Goal: Task Accomplishment & Management: Use online tool/utility

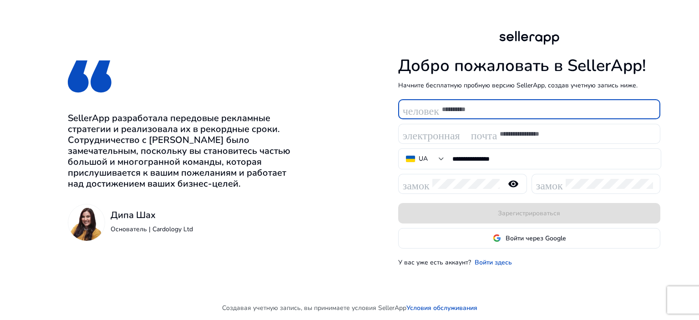
click at [490, 112] on input at bounding box center [547, 109] width 211 height 10
type input "*****"
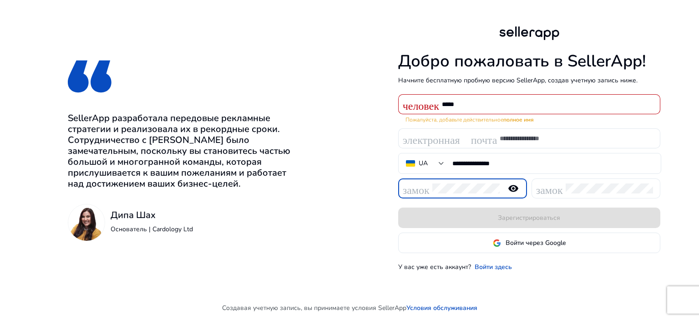
click at [558, 188] on font "замок" at bounding box center [549, 188] width 27 height 13
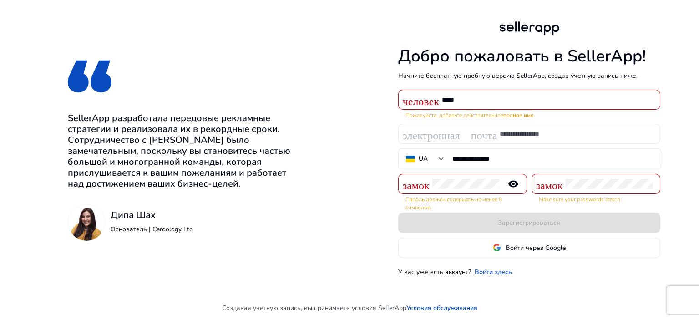
click at [477, 178] on div at bounding box center [465, 184] width 67 height 20
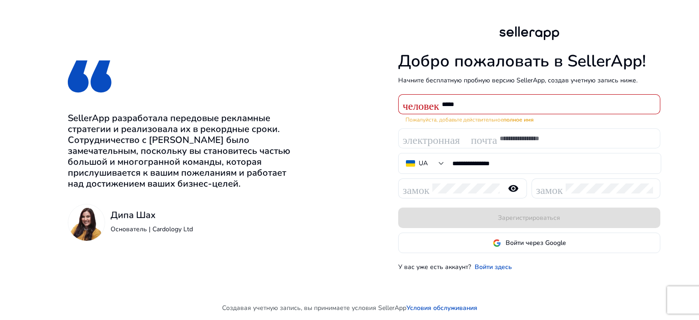
click at [495, 138] on font "электронная почта" at bounding box center [450, 138] width 95 height 13
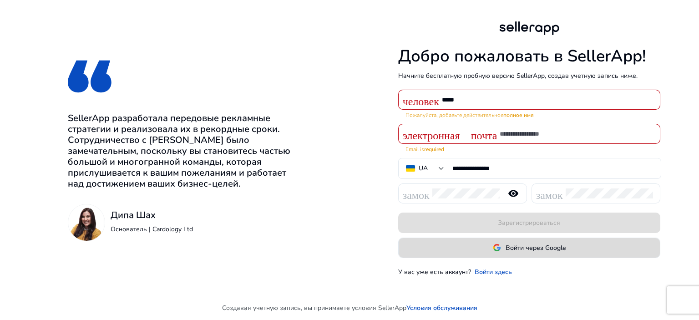
click at [513, 244] on font "Войти через Google" at bounding box center [536, 248] width 60 height 9
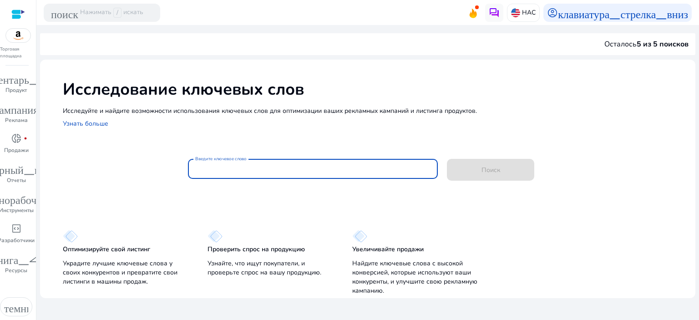
click at [210, 173] on input "Введите ключевое слово" at bounding box center [313, 169] width 236 height 10
paste input "**********"
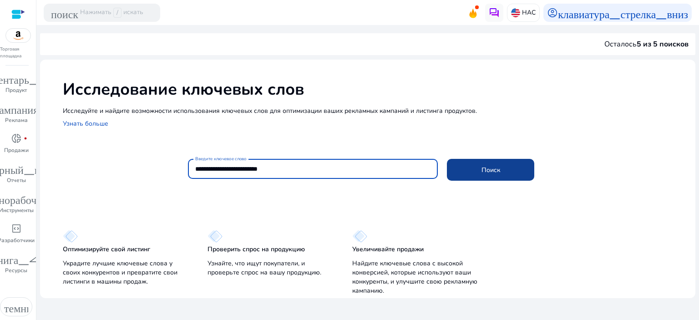
type input "**********"
click at [472, 166] on span at bounding box center [490, 170] width 87 height 22
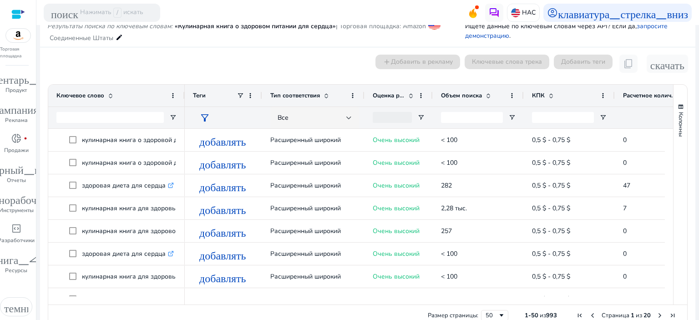
click at [458, 94] on font "Объем поиска" at bounding box center [461, 95] width 41 height 8
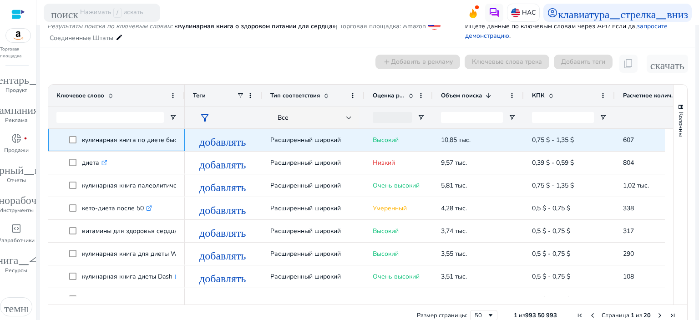
click at [140, 141] on font "кулинарная книга по диете быстрого приготовления" at bounding box center [161, 140] width 159 height 9
click at [226, 144] on font "добавлять" at bounding box center [222, 140] width 47 height 13
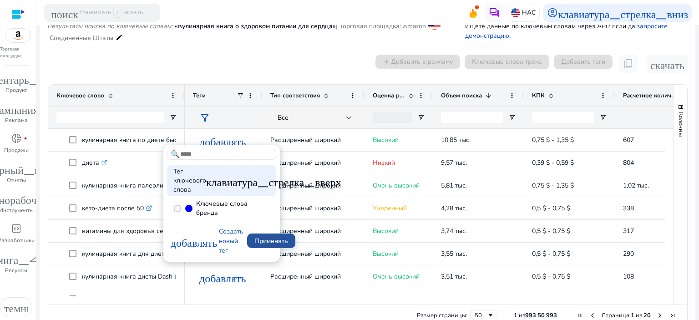
click at [262, 236] on span at bounding box center [271, 241] width 48 height 22
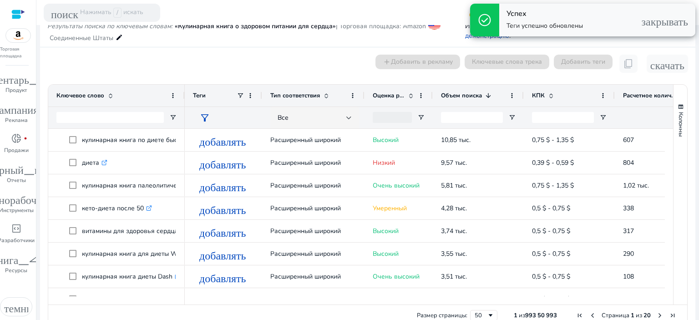
click at [512, 13] on font "Успех" at bounding box center [517, 14] width 20 height 10
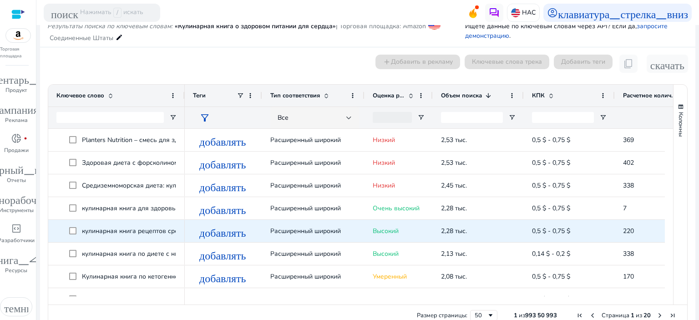
scroll to position [228, 0]
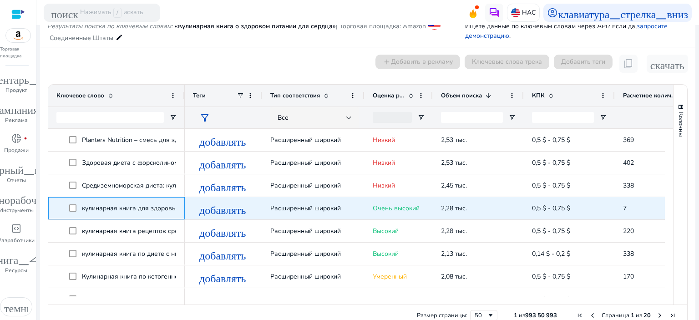
click at [137, 207] on font "кулинарная книга для здоровья сердца" at bounding box center [142, 208] width 121 height 9
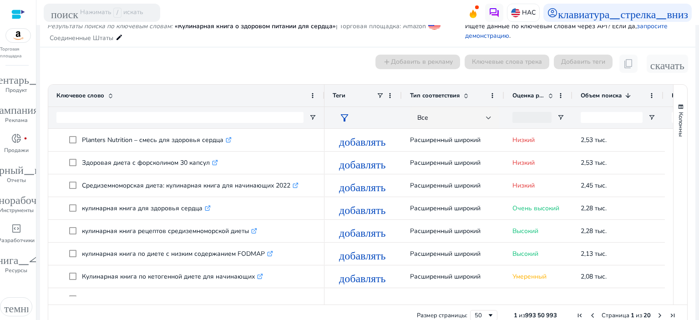
drag, startPoint x: 183, startPoint y: 94, endPoint x: 323, endPoint y: 97, distance: 139.8
click at [323, 97] on div at bounding box center [324, 96] width 4 height 22
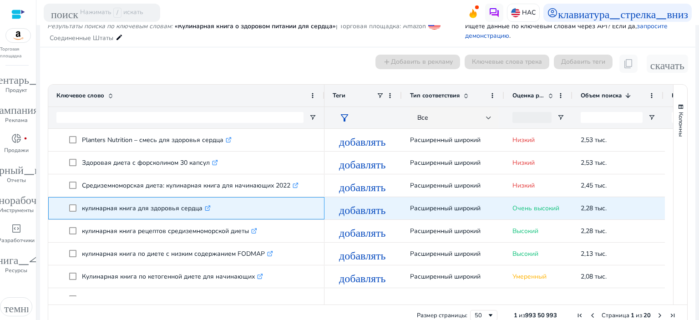
click at [206, 207] on icon ".st0{fill:#2c8af8}" at bounding box center [208, 208] width 6 height 6
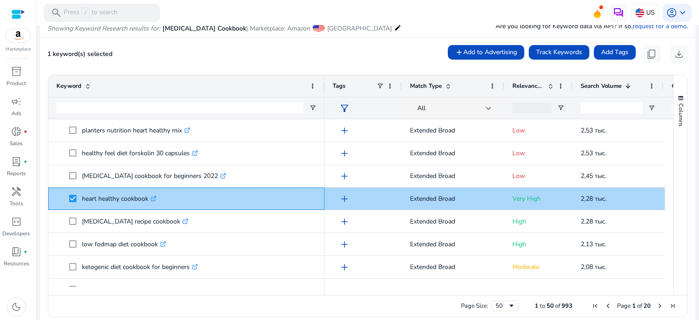
drag, startPoint x: 82, startPoint y: 192, endPoint x: 155, endPoint y: 202, distance: 73.5
click at [155, 202] on p "heart healthy cookbook .st0{fill:#2c8af8}" at bounding box center [119, 198] width 75 height 19
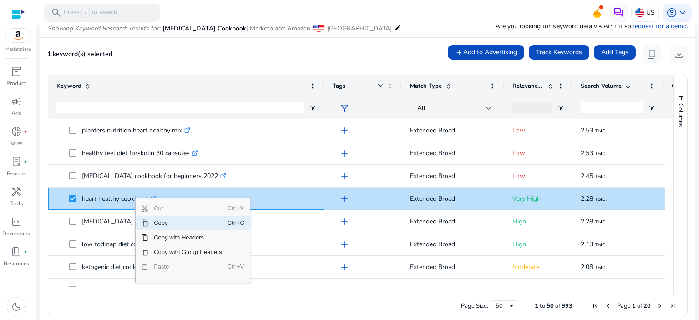
click at [172, 223] on span "Copy" at bounding box center [187, 223] width 79 height 15
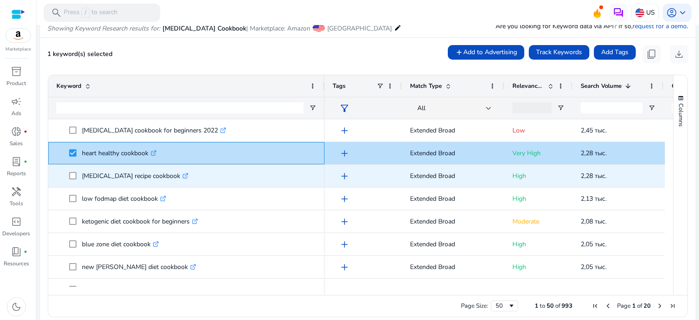
scroll to position [319, 0]
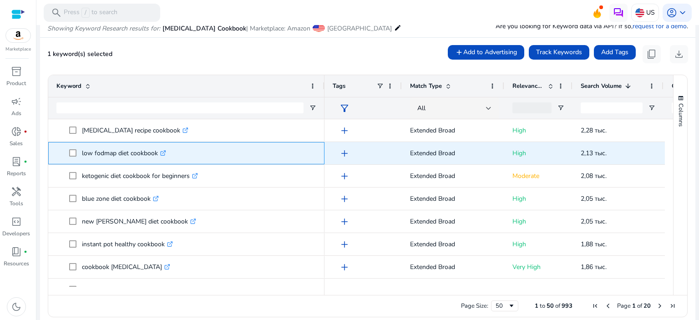
drag, startPoint x: 158, startPoint y: 154, endPoint x: 68, endPoint y: 155, distance: 90.1
click at [68, 155] on span "low fodmap diet cookbook .st0{fill:#2c8af8}" at bounding box center [186, 153] width 260 height 19
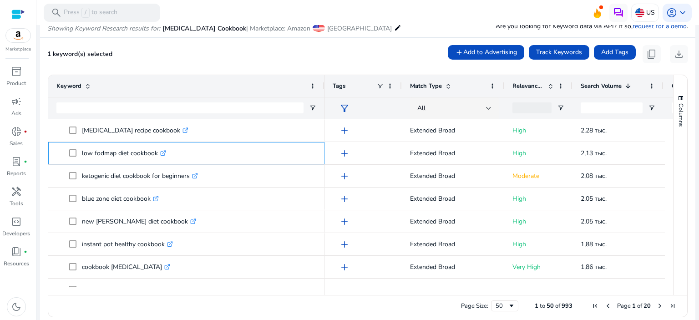
click at [62, 158] on div at bounding box center [62, 158] width 0 height 0
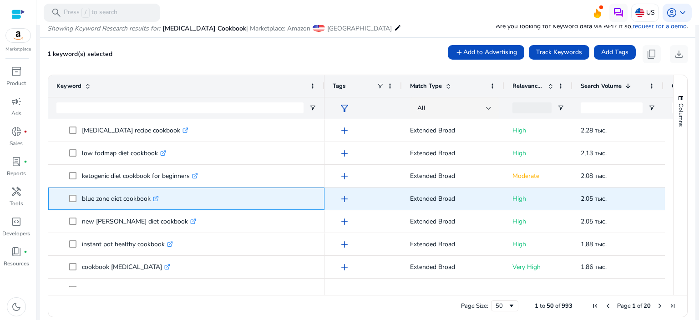
click at [291, 189] on span "blue zone diet cookbook .st0{fill:#2c8af8}" at bounding box center [192, 198] width 247 height 19
click at [76, 197] on span "blue zone diet cookbook .st0{fill:#2c8af8}" at bounding box center [192, 198] width 247 height 19
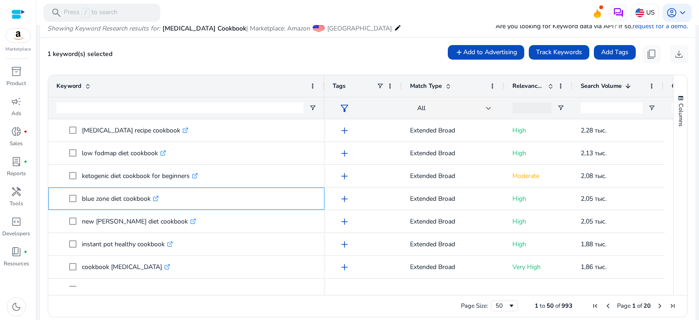
click at [70, 181] on div at bounding box center [70, 181] width 0 height 0
